Goal: Find contact information: Find contact information

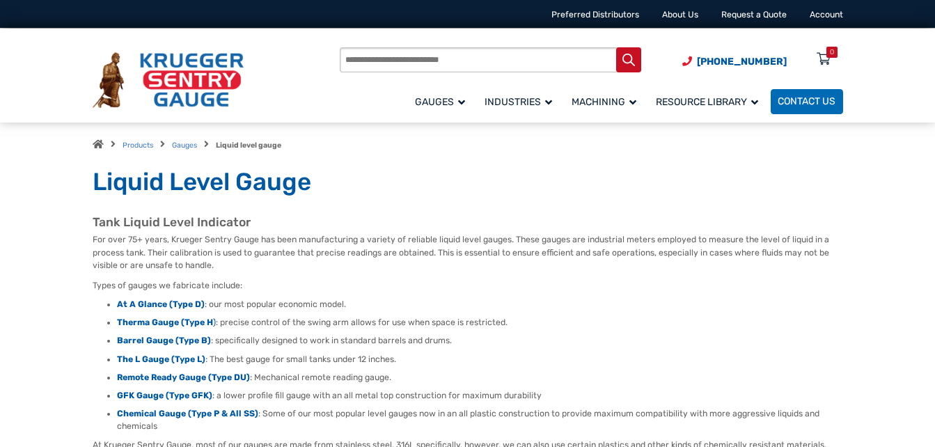
click at [836, 155] on div "Products Gauges Liquid level gauge Category: Liquid Level Gauge" at bounding box center [468, 142] width 780 height 38
click at [748, 58] on span "[PHONE_NUMBER]" at bounding box center [742, 62] width 90 height 12
